Goal: Task Accomplishment & Management: Use online tool/utility

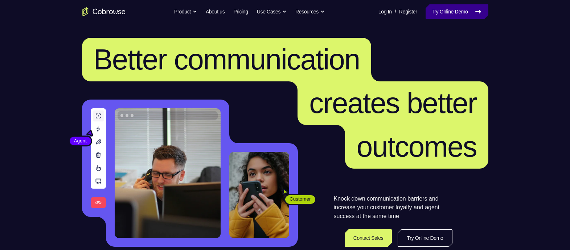
click at [445, 9] on link "Try Online Demo" at bounding box center [457, 11] width 62 height 15
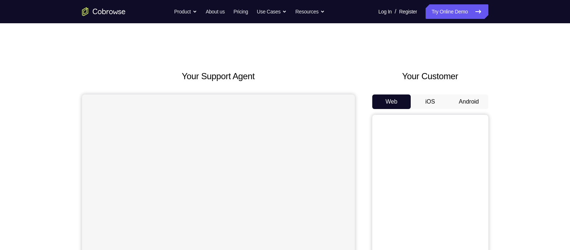
click at [468, 105] on button "Android" at bounding box center [469, 101] width 39 height 15
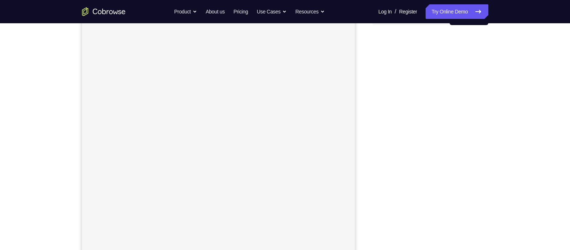
scroll to position [84, 0]
drag, startPoint x: 483, startPoint y: 115, endPoint x: 365, endPoint y: 141, distance: 121.2
click at [365, 141] on div "Your Support Agent Your Customer Web iOS Android" at bounding box center [285, 119] width 407 height 268
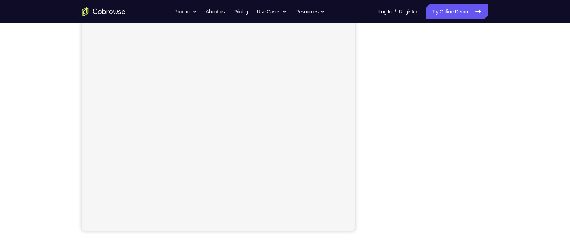
scroll to position [104, 0]
drag, startPoint x: 365, startPoint y: 141, endPoint x: 540, endPoint y: 111, distance: 178.2
click at [540, 111] on div "Your Support Agent Your Customer Web iOS Android Next Steps We’d be happy to gi…" at bounding box center [285, 158] width 570 height 479
drag, startPoint x: 497, startPoint y: 135, endPoint x: 369, endPoint y: 131, distance: 128.2
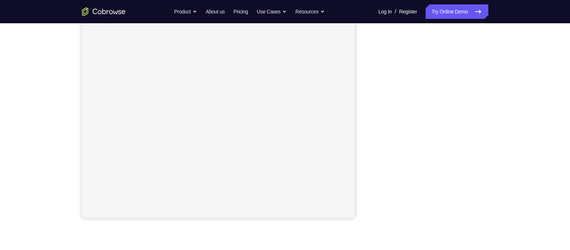
click at [369, 131] on div "Your Support Agent Your Customer Web iOS Android" at bounding box center [285, 84] width 407 height 268
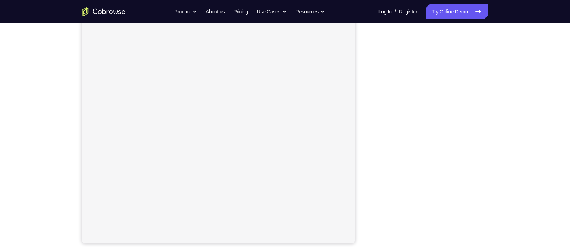
scroll to position [94, 0]
drag, startPoint x: 369, startPoint y: 131, endPoint x: 362, endPoint y: 138, distance: 10.3
click at [362, 138] on div "Your Support Agent Your Customer Web iOS Android" at bounding box center [285, 109] width 407 height 268
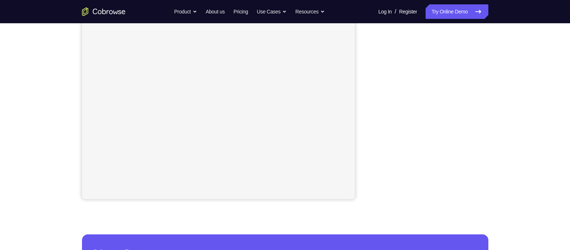
scroll to position [138, 0]
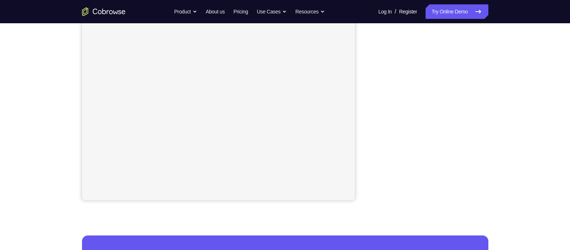
click at [510, 81] on div "Your Support Agent Your Customer Web iOS Android Next Steps We’d be happy to gi…" at bounding box center [285, 125] width 465 height 479
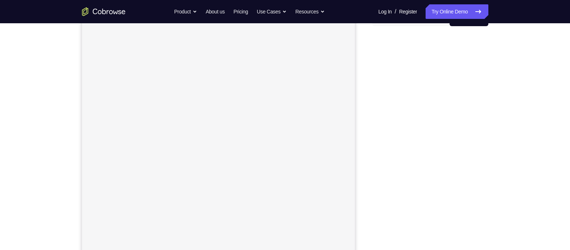
scroll to position [94, 0]
drag, startPoint x: 378, startPoint y: 59, endPoint x: 493, endPoint y: 126, distance: 133.7
click at [493, 126] on div "Your Support Agent Your Customer Web iOS Android Next Steps We’d be happy to gi…" at bounding box center [285, 168] width 465 height 479
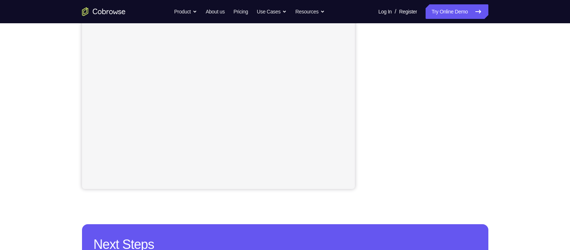
drag, startPoint x: 409, startPoint y: 189, endPoint x: 363, endPoint y: 139, distance: 67.8
click at [363, 139] on div "Your Support Agent Your Customer Web iOS Android" at bounding box center [285, 55] width 407 height 268
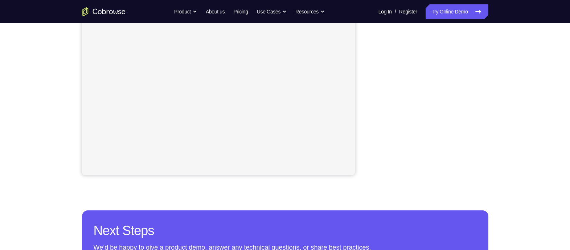
scroll to position [163, 0]
